Goal: Complete application form

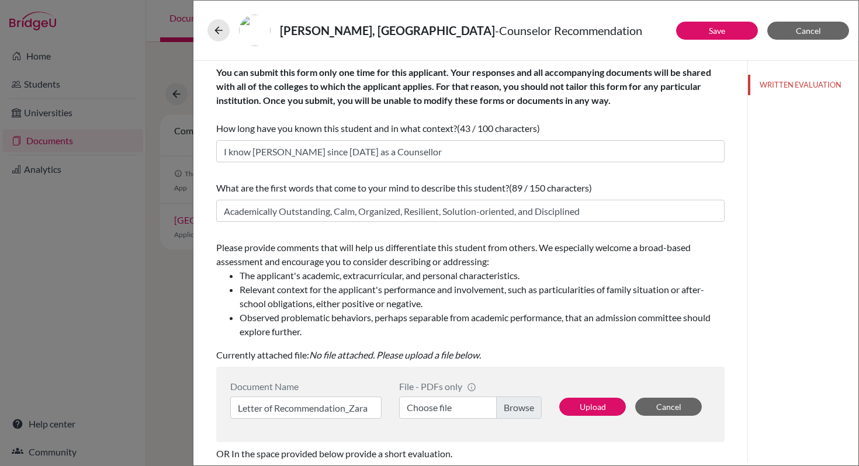
scroll to position [99, 0]
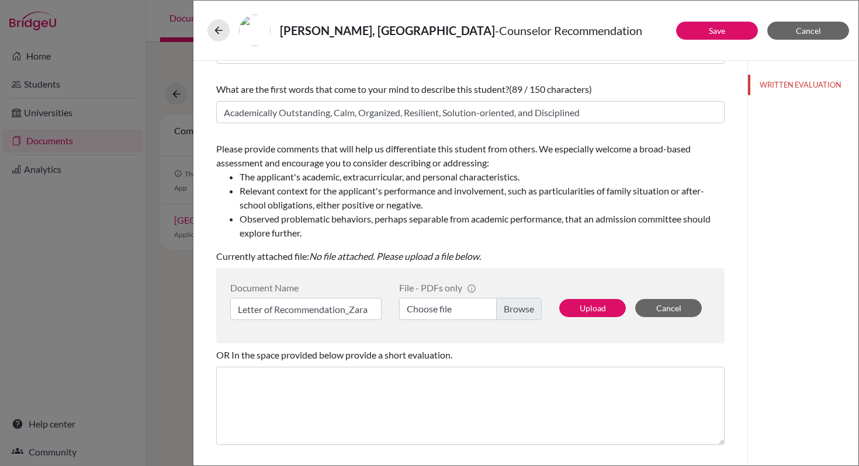
click at [446, 309] on label "Choose file" at bounding box center [470, 309] width 143 height 22
click at [446, 309] on input "Choose file" at bounding box center [470, 309] width 143 height 22
click at [598, 306] on button "Upload" at bounding box center [592, 308] width 67 height 18
click at [738, 37] on button "Save" at bounding box center [717, 31] width 82 height 18
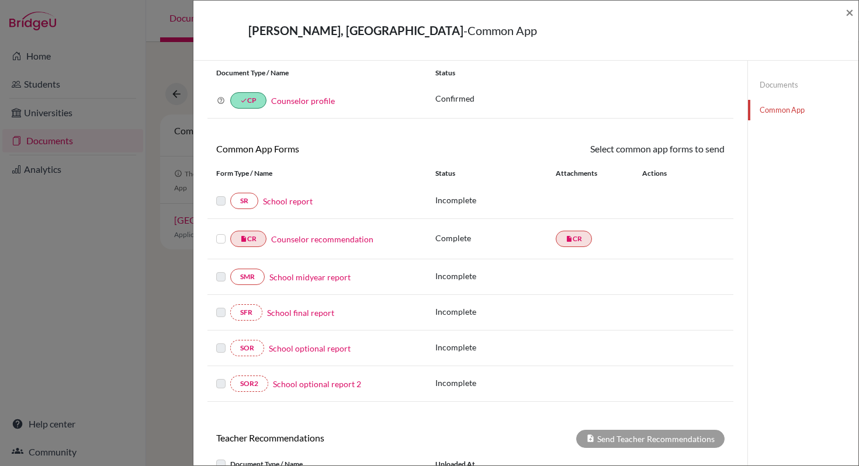
scroll to position [33, 0]
click at [292, 203] on link "School report" at bounding box center [288, 201] width 50 height 12
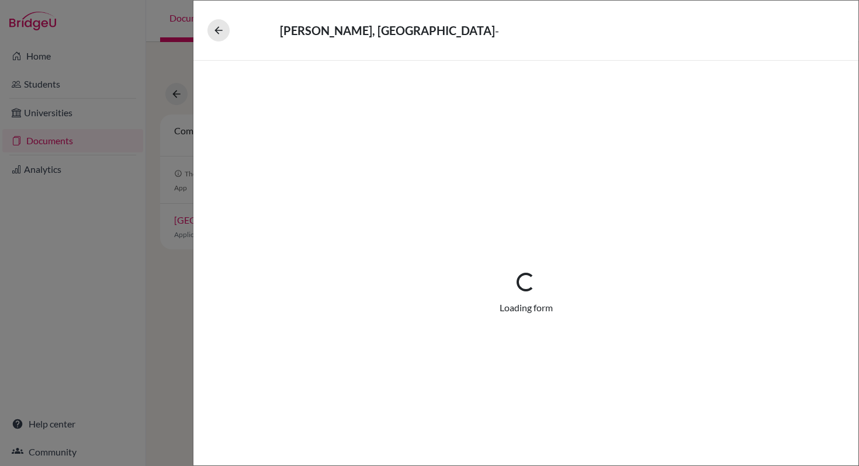
select select "1"
select select "0"
select select "1"
select select "0"
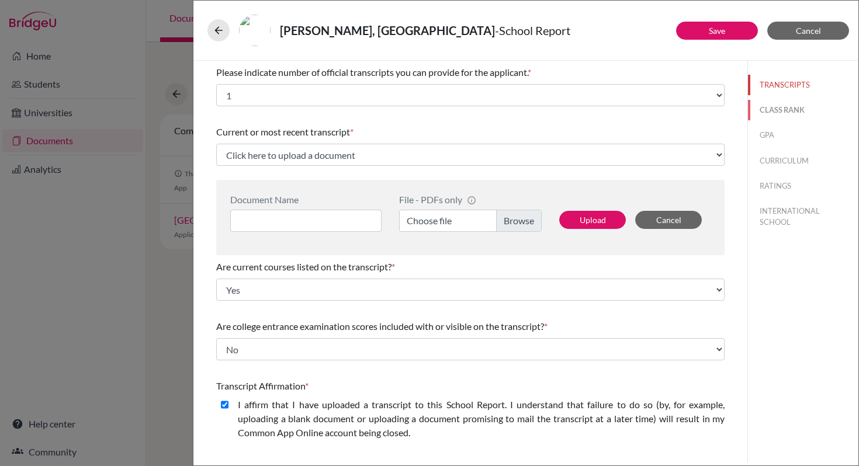
click at [770, 112] on button "CLASS RANK" at bounding box center [803, 110] width 110 height 20
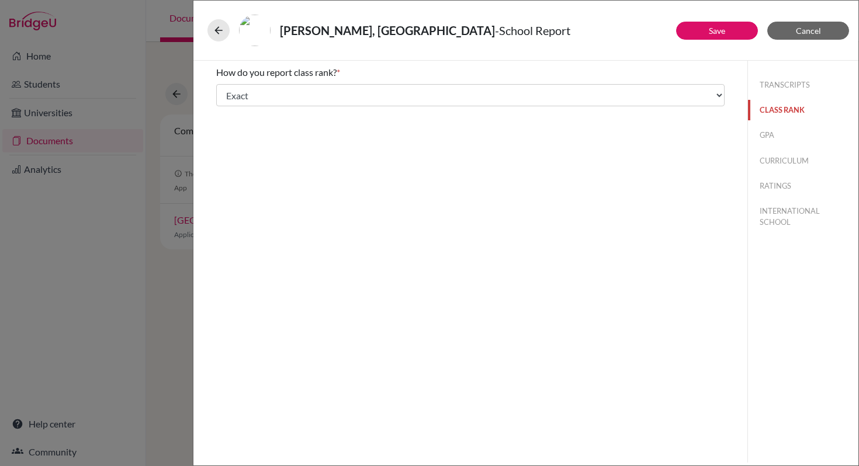
select select "5"
click at [732, 33] on button "Save" at bounding box center [717, 31] width 82 height 18
select select "1"
select select "0"
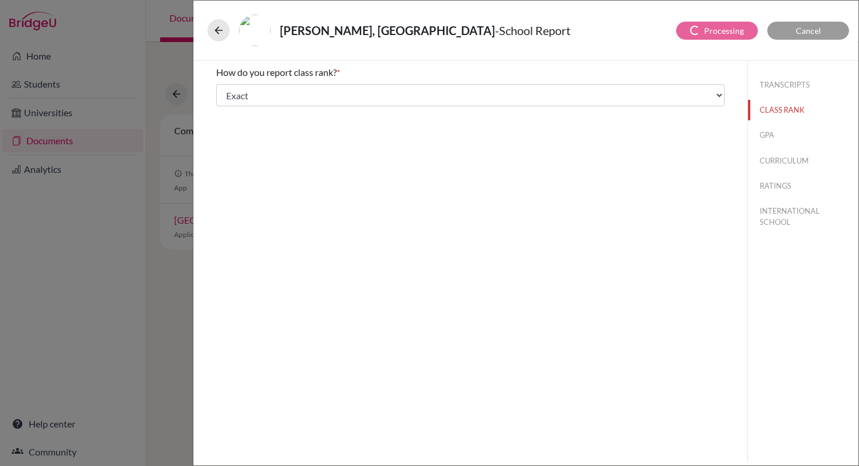
select select "0"
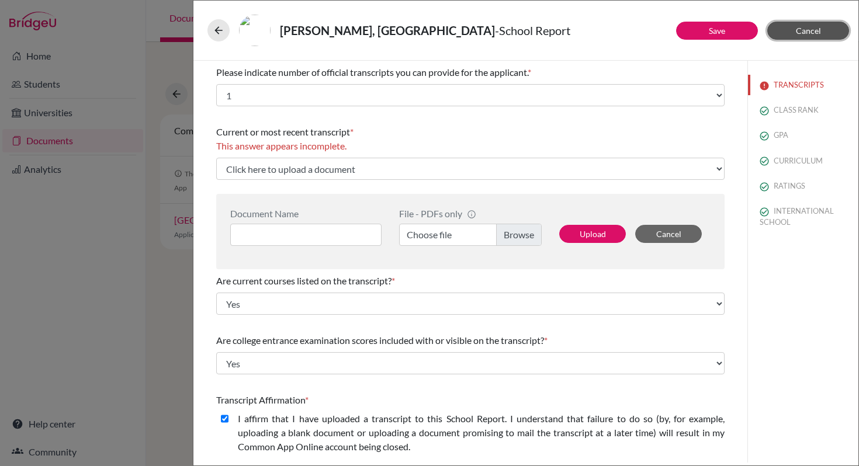
click at [789, 36] on button "Cancel" at bounding box center [808, 31] width 82 height 18
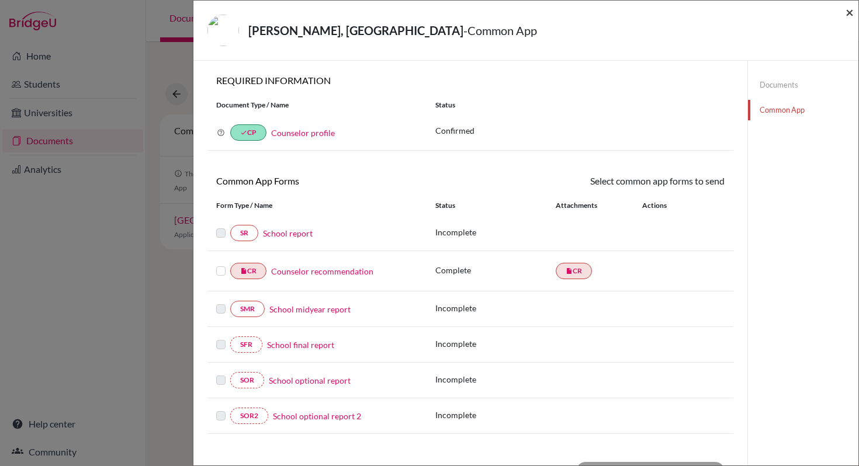
click at [848, 14] on span "×" at bounding box center [850, 12] width 8 height 17
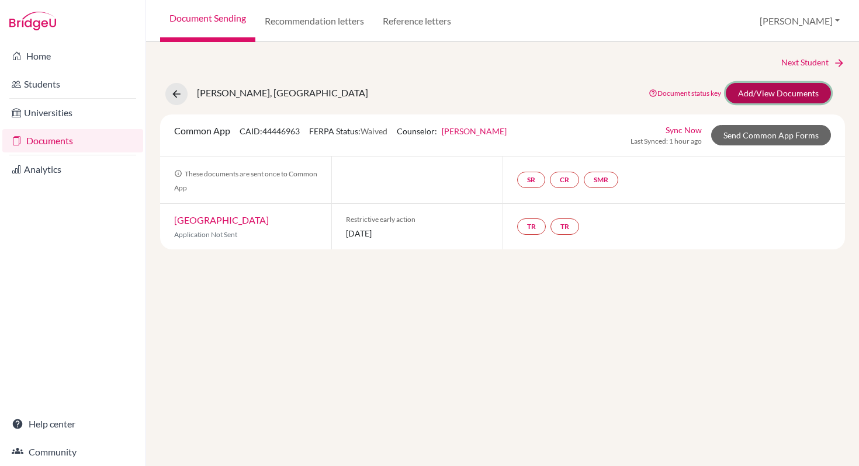
click at [779, 92] on link "Add/View Documents" at bounding box center [778, 93] width 105 height 20
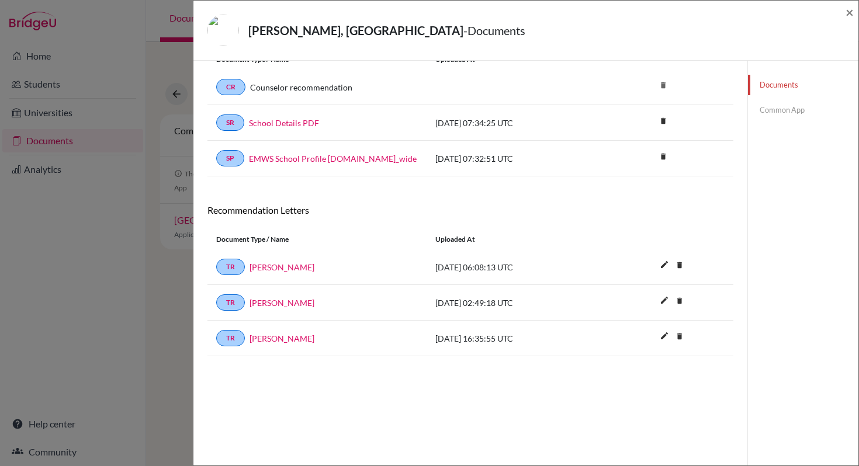
scroll to position [61, 0]
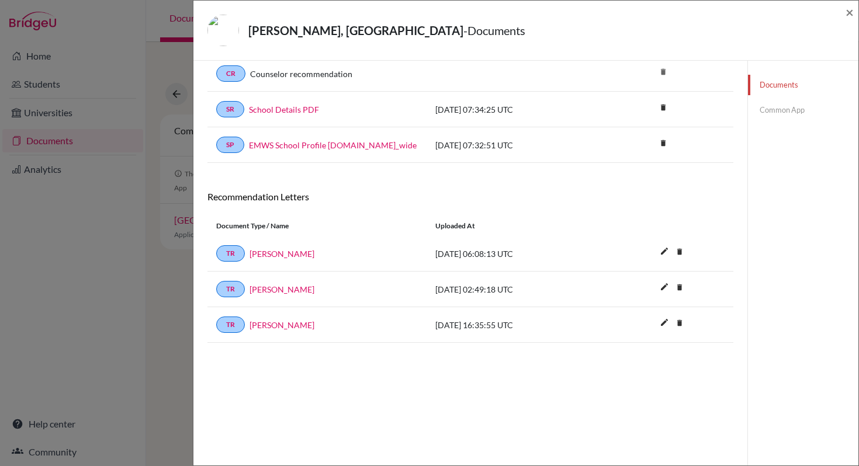
click at [776, 113] on link "Common App" at bounding box center [803, 110] width 110 height 20
